Goal: Information Seeking & Learning: Learn about a topic

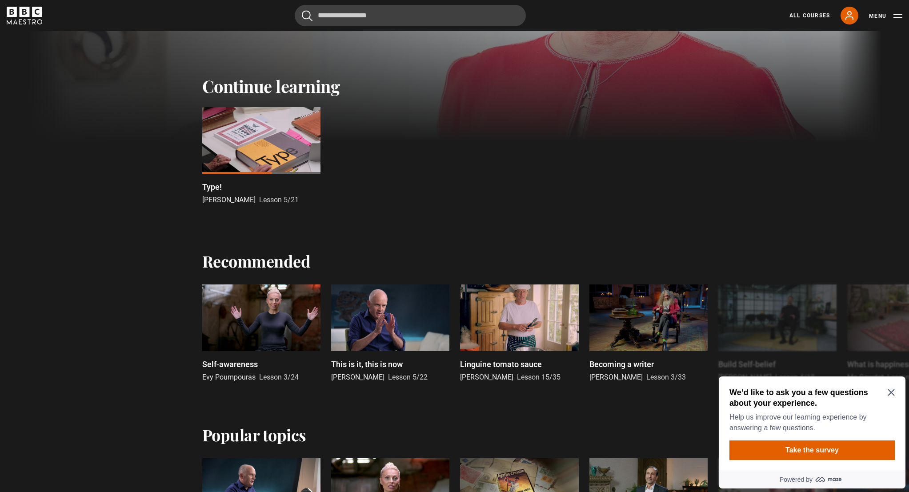
click at [889, 394] on icon "Close Maze Prompt" at bounding box center [891, 392] width 7 height 7
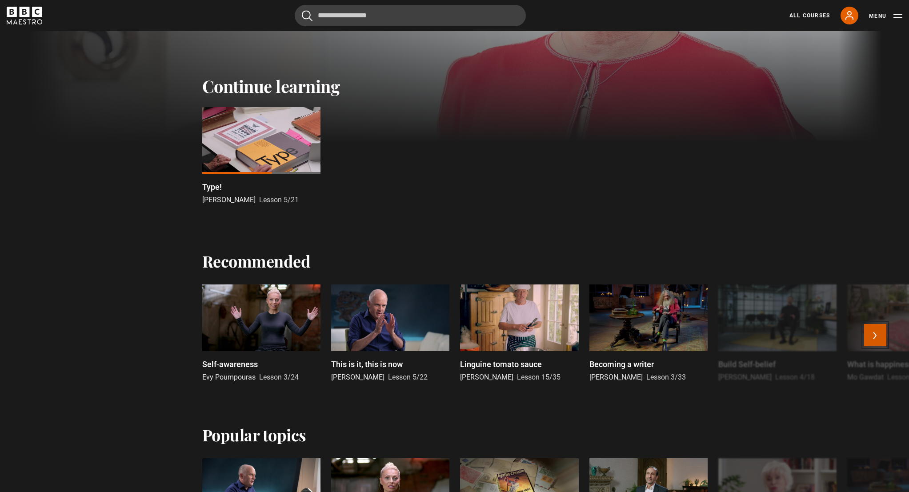
click at [881, 334] on button "Next" at bounding box center [875, 335] width 22 height 22
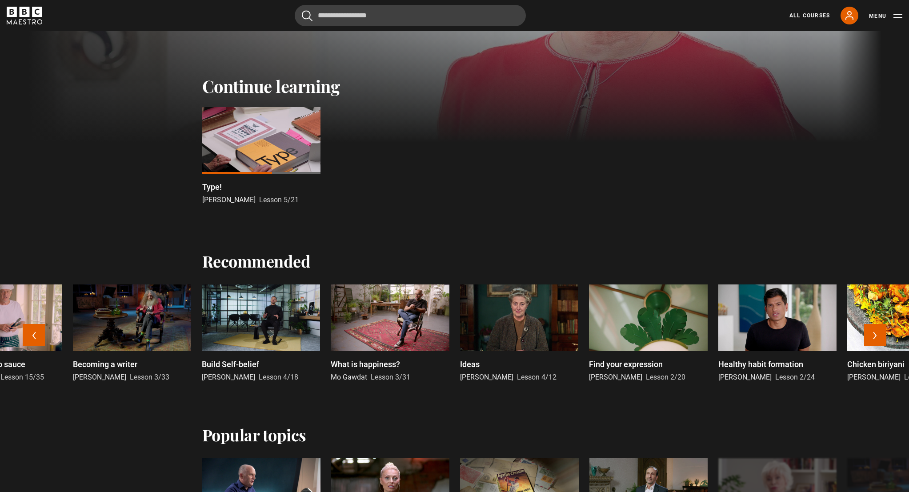
click at [260, 321] on div at bounding box center [261, 317] width 118 height 67
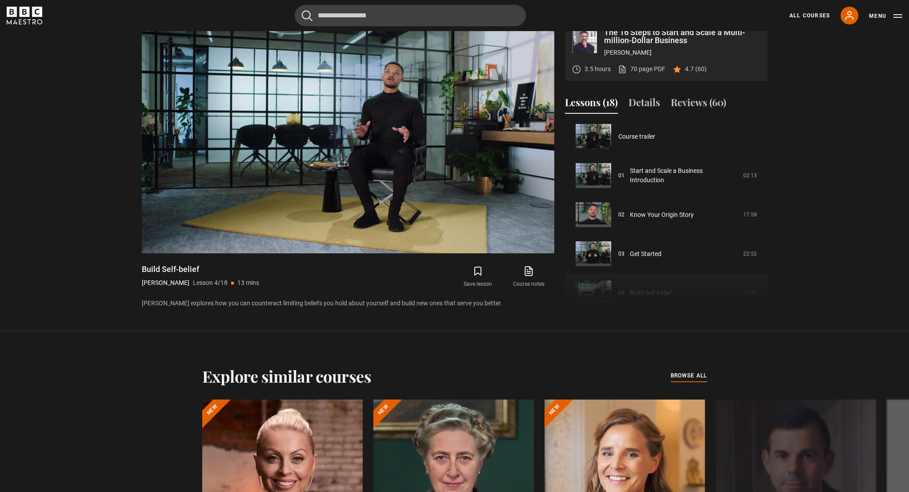
scroll to position [404, 0]
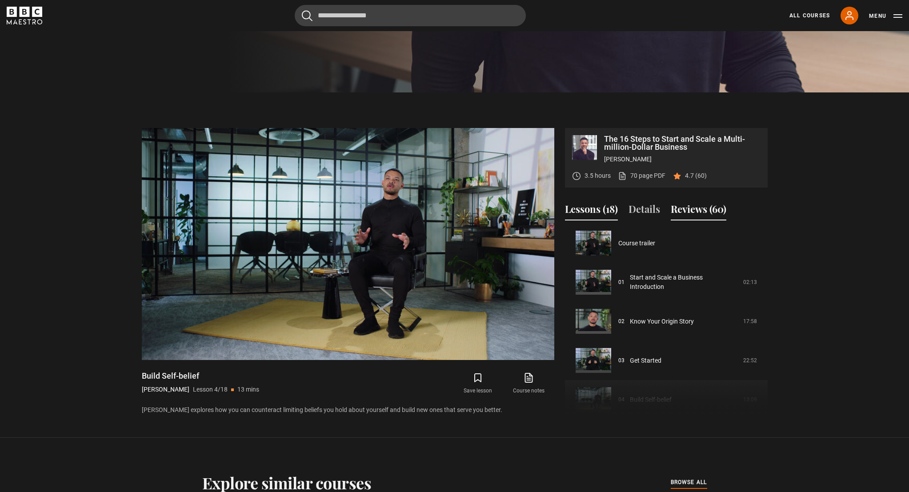
click at [688, 207] on button "Reviews (60)" at bounding box center [699, 211] width 56 height 19
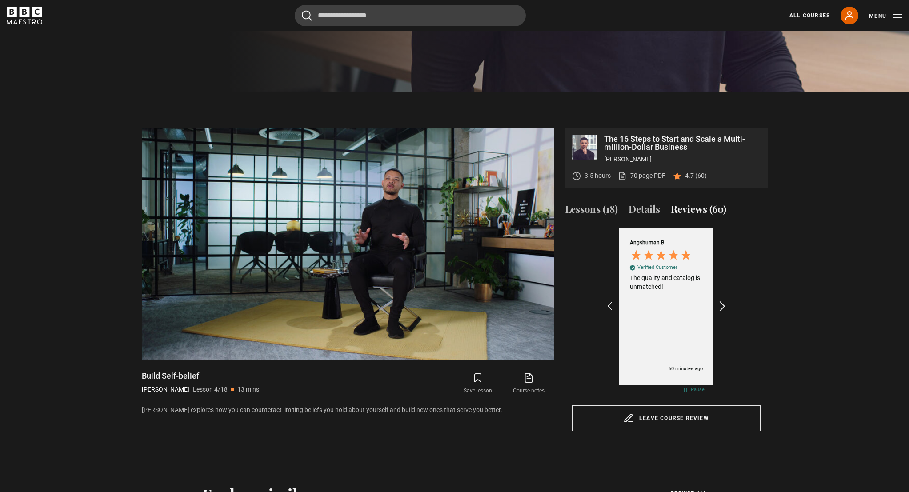
click at [723, 301] on icon "REVIEWS.io Carousel Scroll Right" at bounding box center [722, 306] width 12 height 12
click at [723, 300] on icon "REVIEWS.io Carousel Scroll Right" at bounding box center [722, 306] width 12 height 12
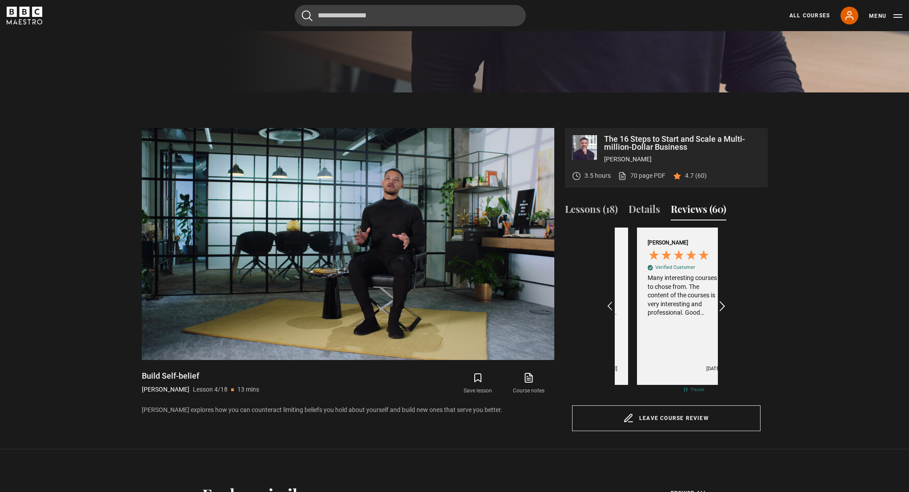
scroll to position [0, 206]
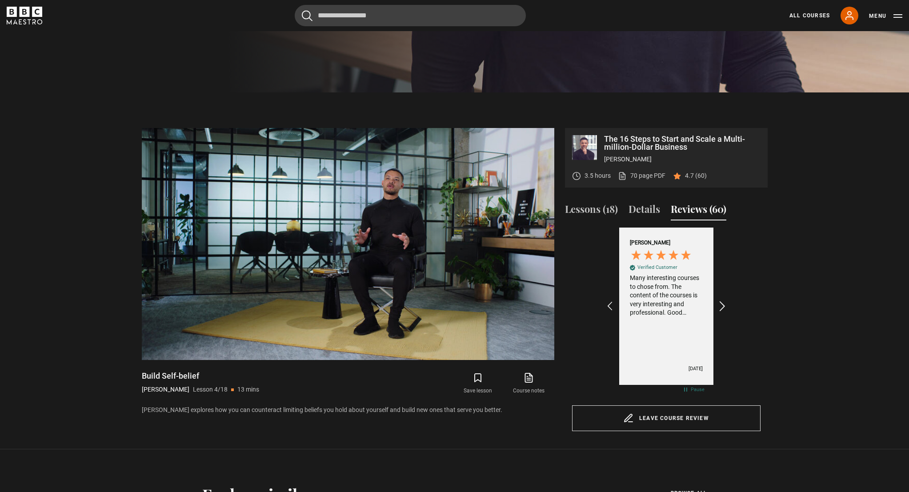
click at [726, 302] on icon "REVIEWS.io Carousel Scroll Right" at bounding box center [722, 306] width 12 height 12
click at [723, 302] on icon "REVIEWS.io Carousel Scroll Right" at bounding box center [722, 306] width 12 height 12
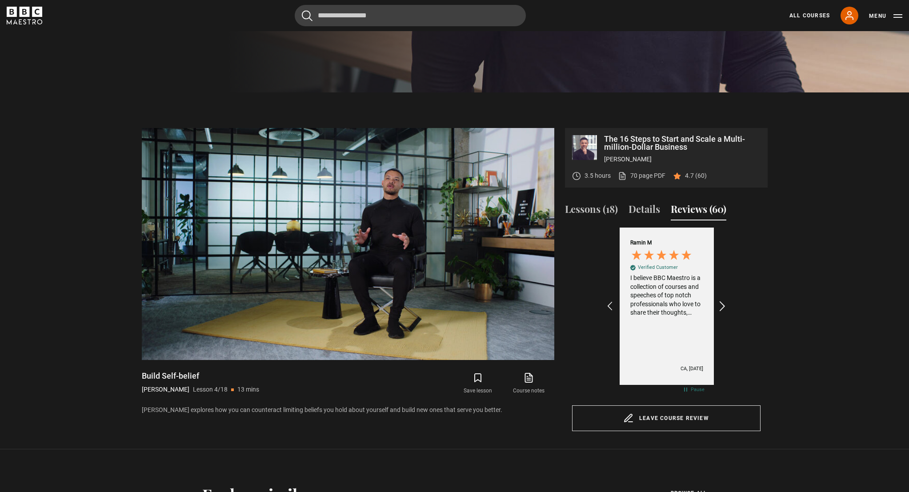
scroll to position [0, 516]
click at [593, 214] on button "Lessons (18)" at bounding box center [591, 211] width 53 height 19
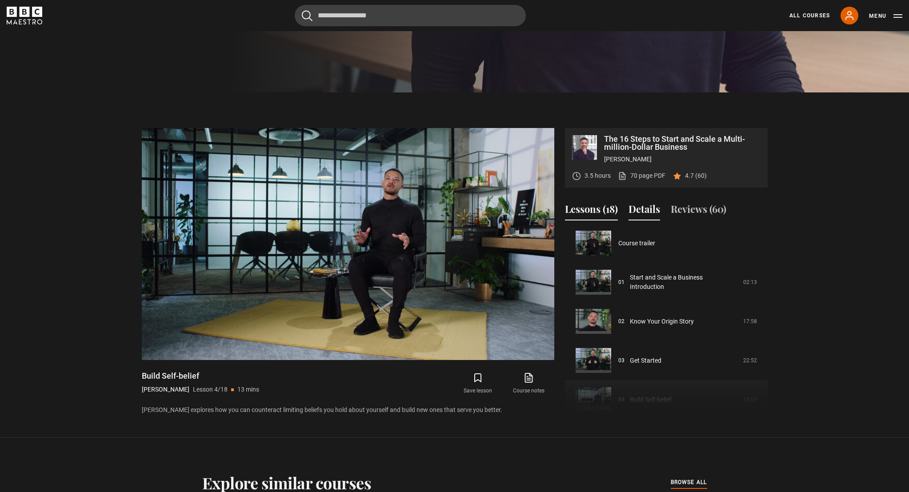
click at [634, 212] on button "Details" at bounding box center [644, 211] width 32 height 19
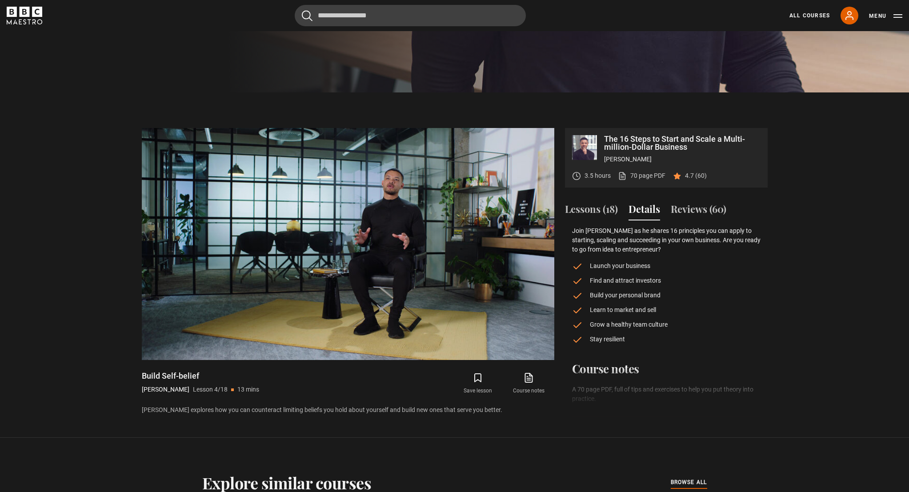
scroll to position [13, 0]
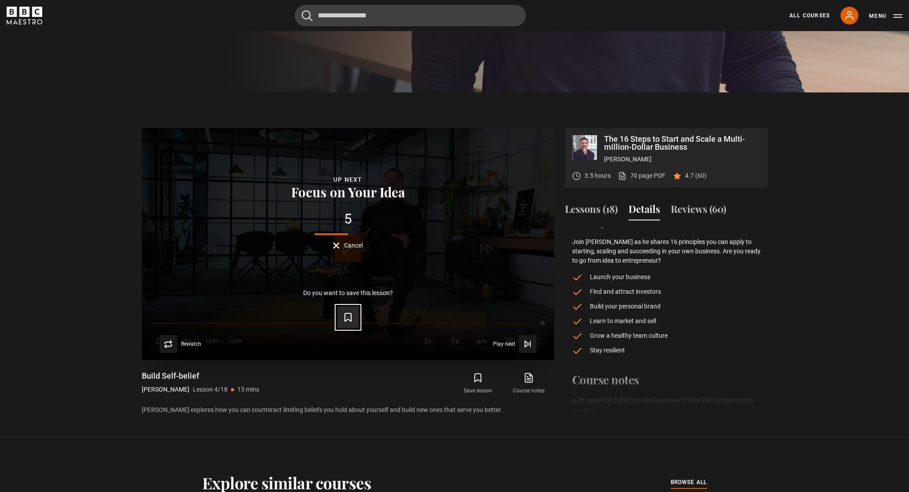
click at [348, 320] on icon "Video Player" at bounding box center [348, 317] width 11 height 11
click at [348, 252] on div "Lesson Completed Up next Focus on Your Idea 4 Cancel Do you want to save this l…" at bounding box center [348, 244] width 412 height 232
click at [349, 249] on div "Lesson Completed Up next Focus on Your Idea 3 Cancel Do you want to save this l…" at bounding box center [348, 244] width 412 height 232
click at [336, 245] on button "Cancel" at bounding box center [348, 245] width 30 height 7
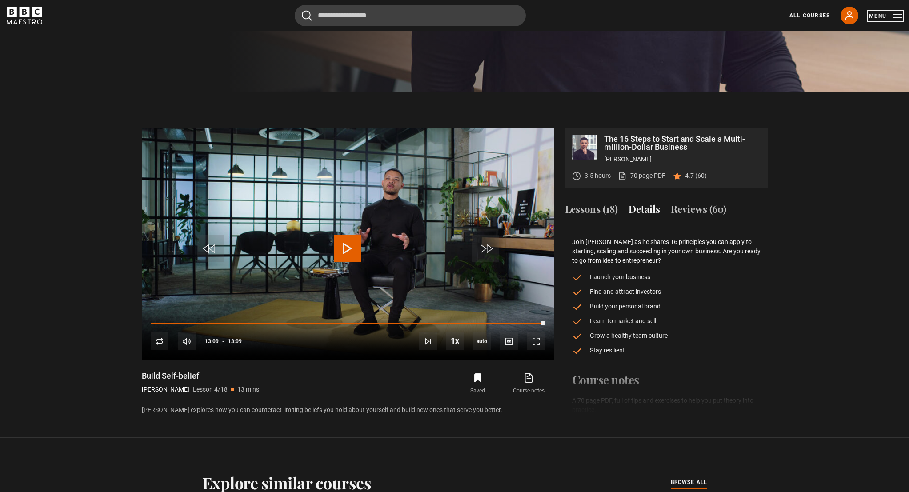
click at [880, 15] on button "Menu" at bounding box center [885, 16] width 33 height 9
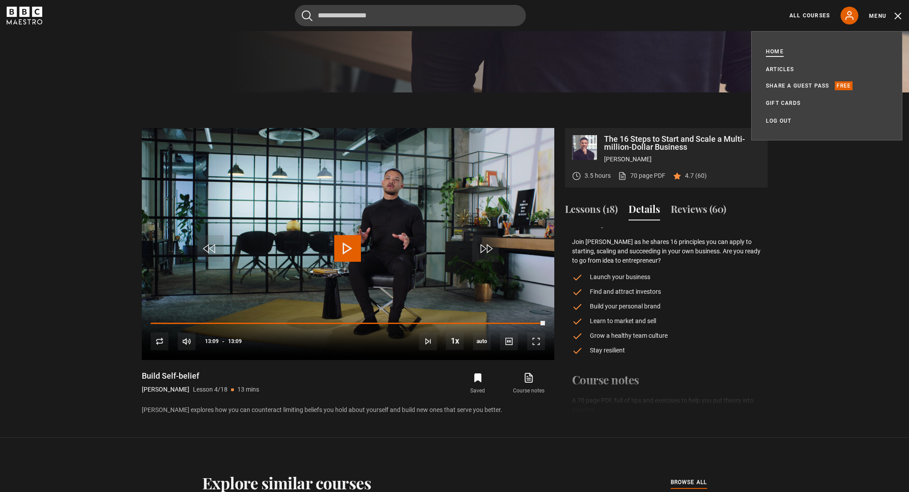
click at [772, 52] on link "Home" at bounding box center [775, 51] width 18 height 9
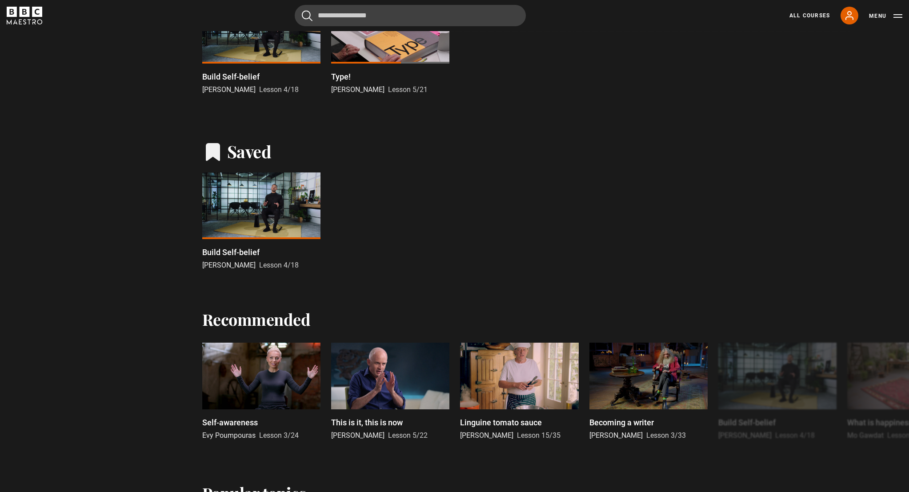
scroll to position [399, 0]
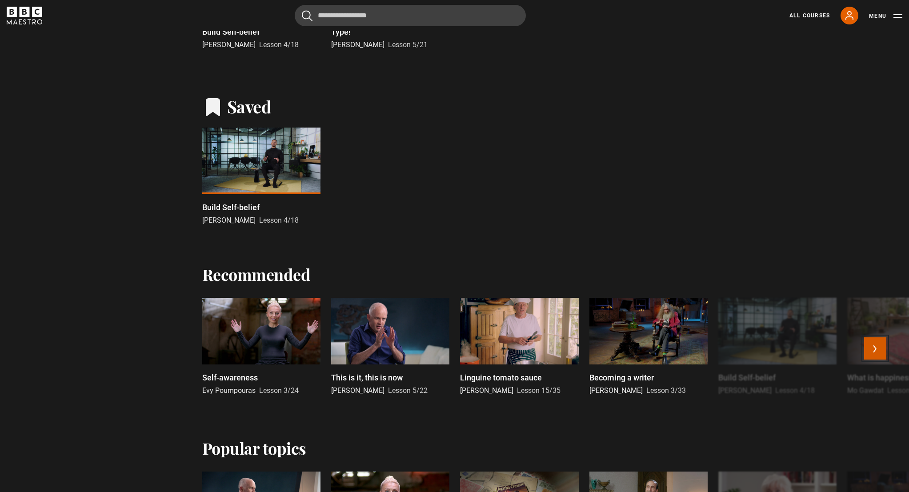
click at [880, 353] on button "Next" at bounding box center [875, 348] width 22 height 22
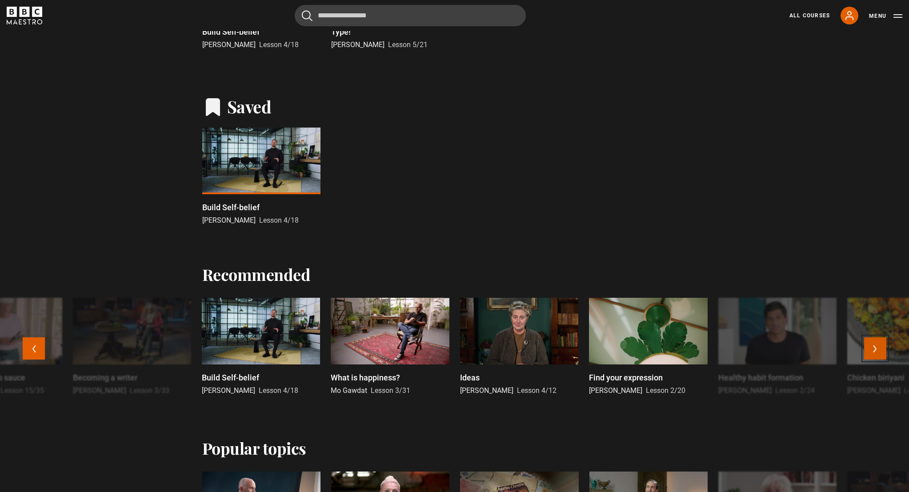
click at [880, 353] on button "Next" at bounding box center [875, 348] width 22 height 22
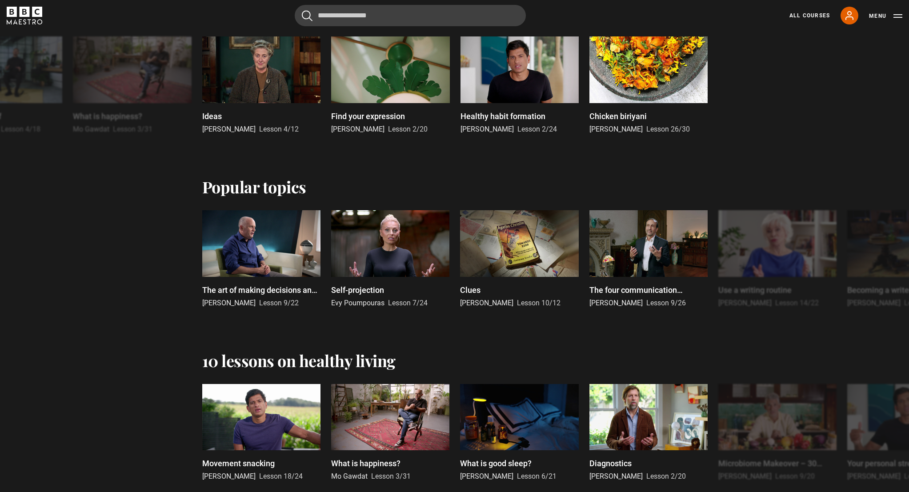
scroll to position [832, 0]
